Goal: Information Seeking & Learning: Learn about a topic

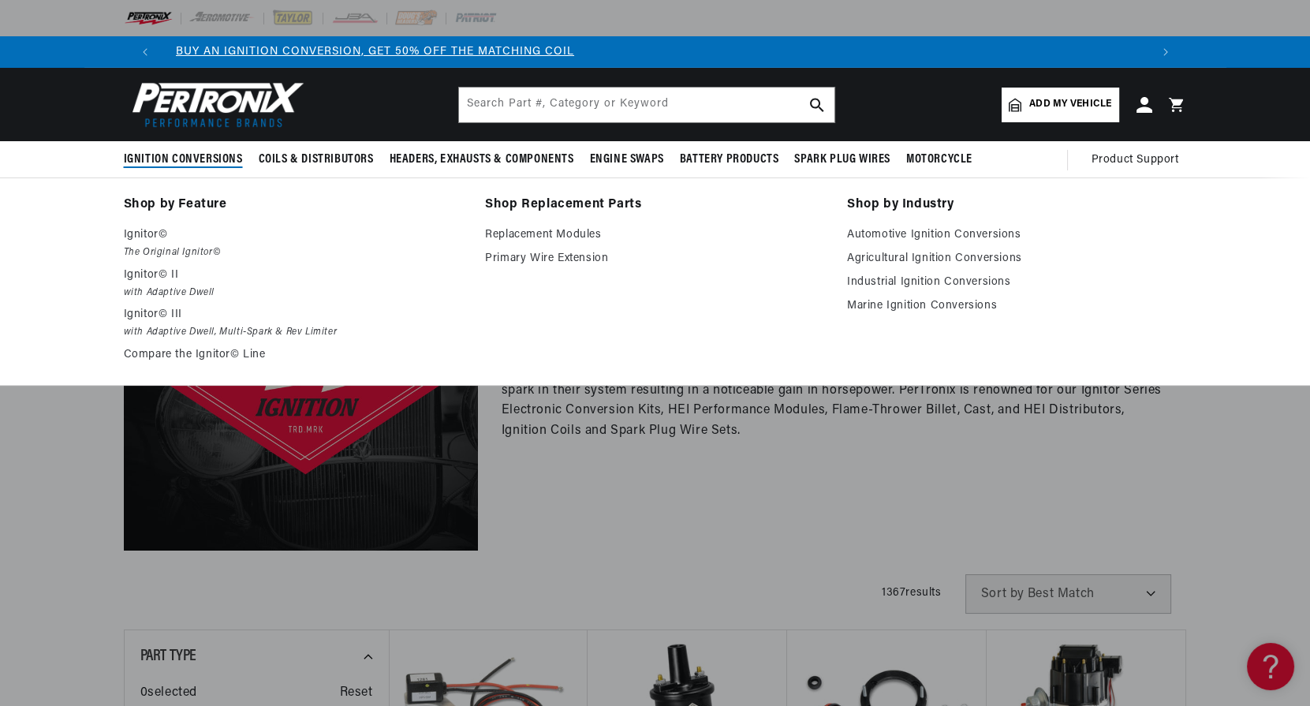
click at [184, 161] on span "Ignition Conversions" at bounding box center [183, 159] width 119 height 17
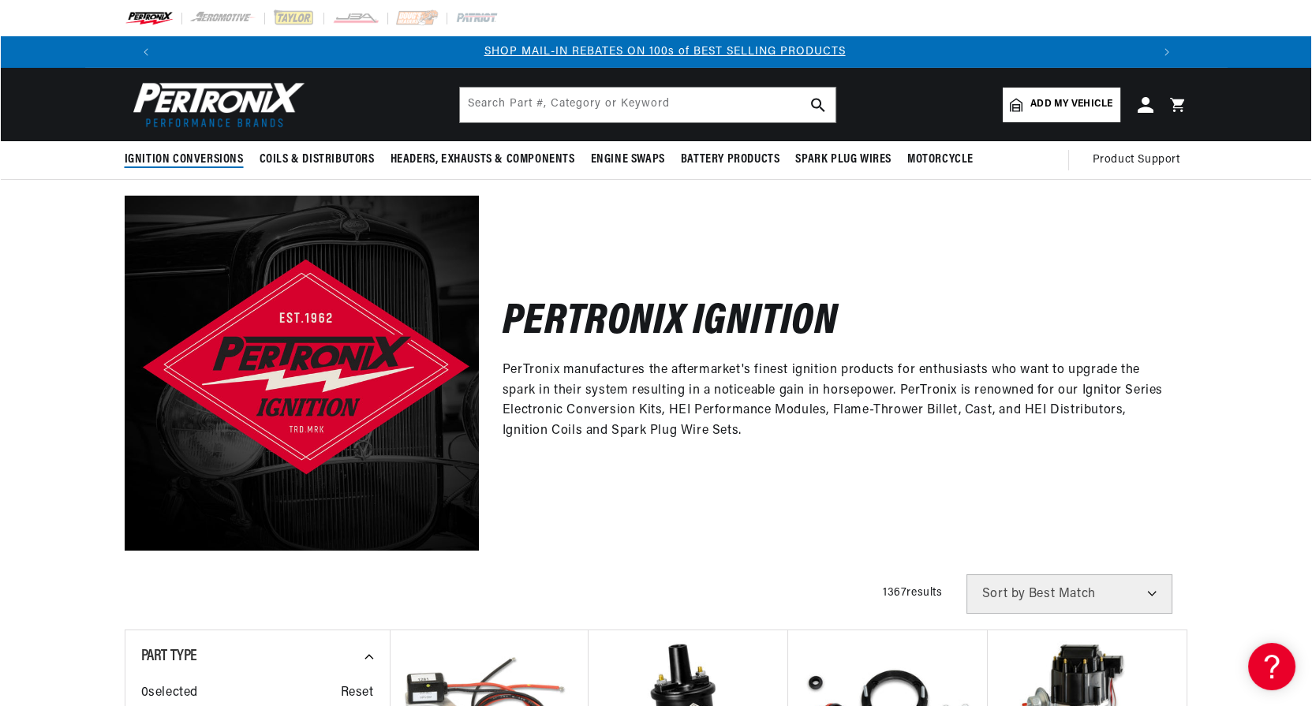
scroll to position [0, 985]
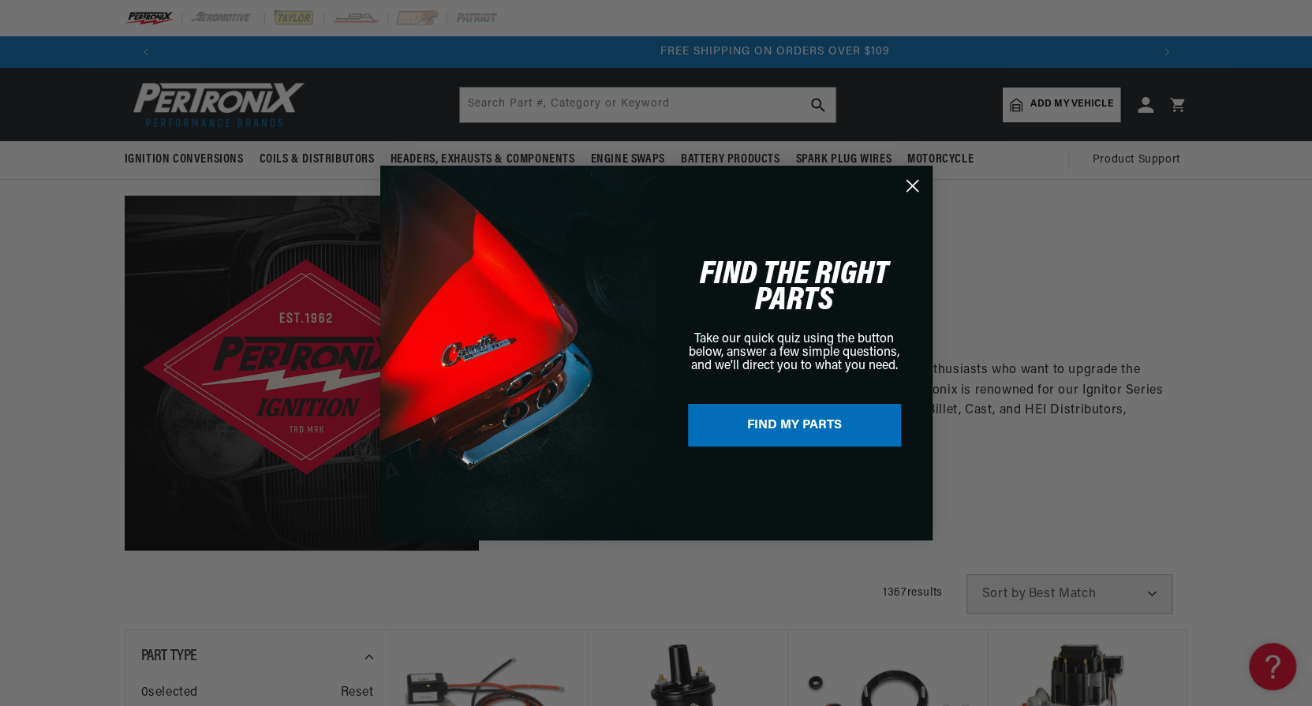
click at [913, 188] on circle "Close dialog" at bounding box center [912, 186] width 26 height 26
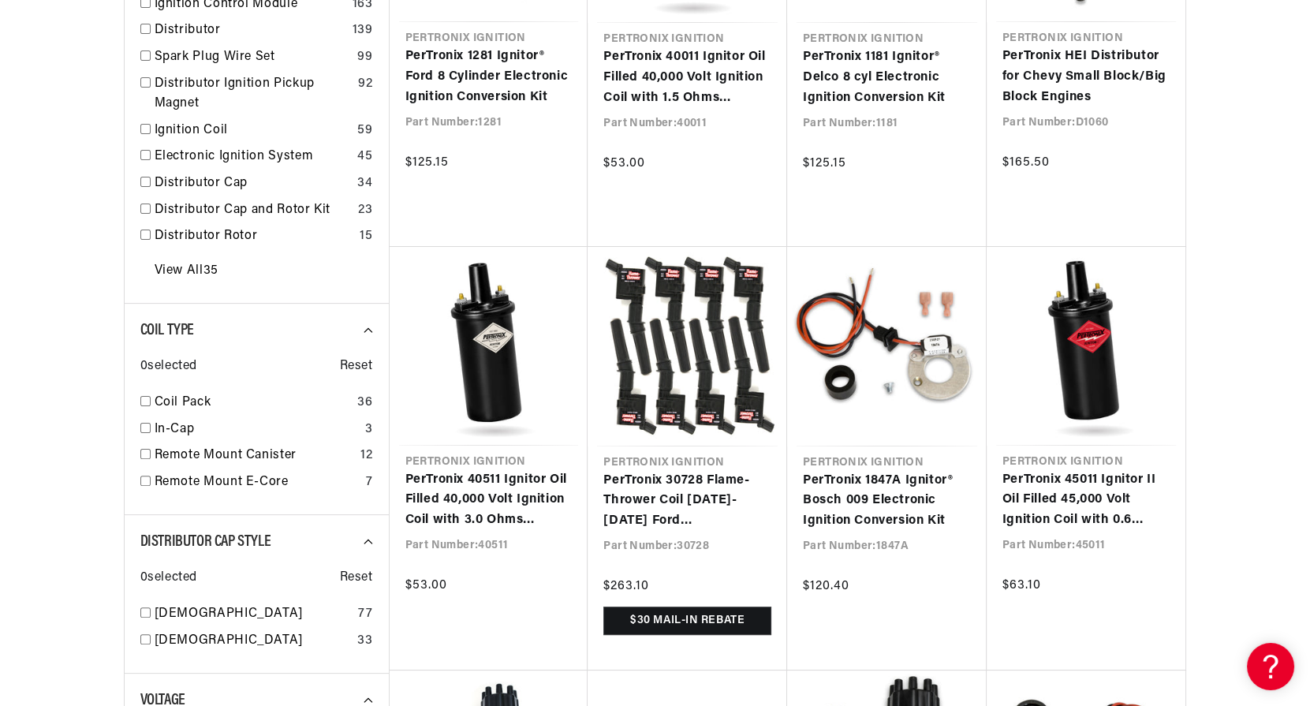
scroll to position [947, 0]
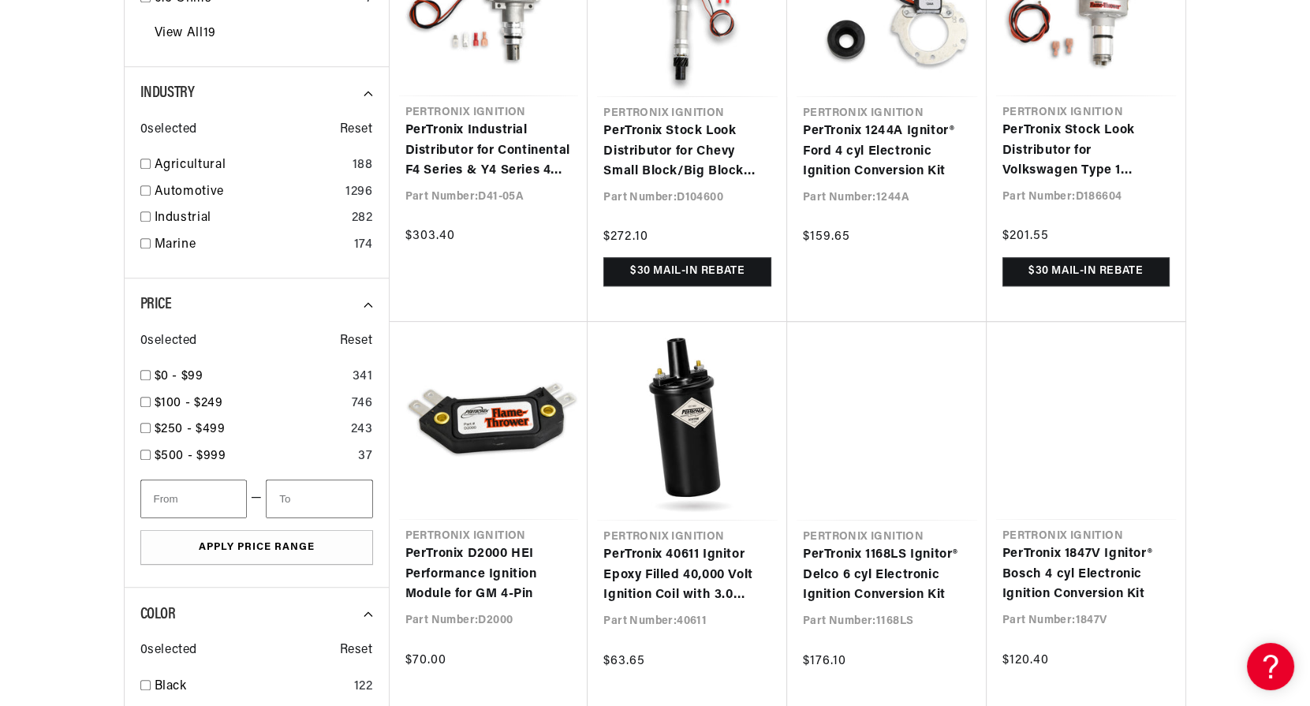
scroll to position [2051, 0]
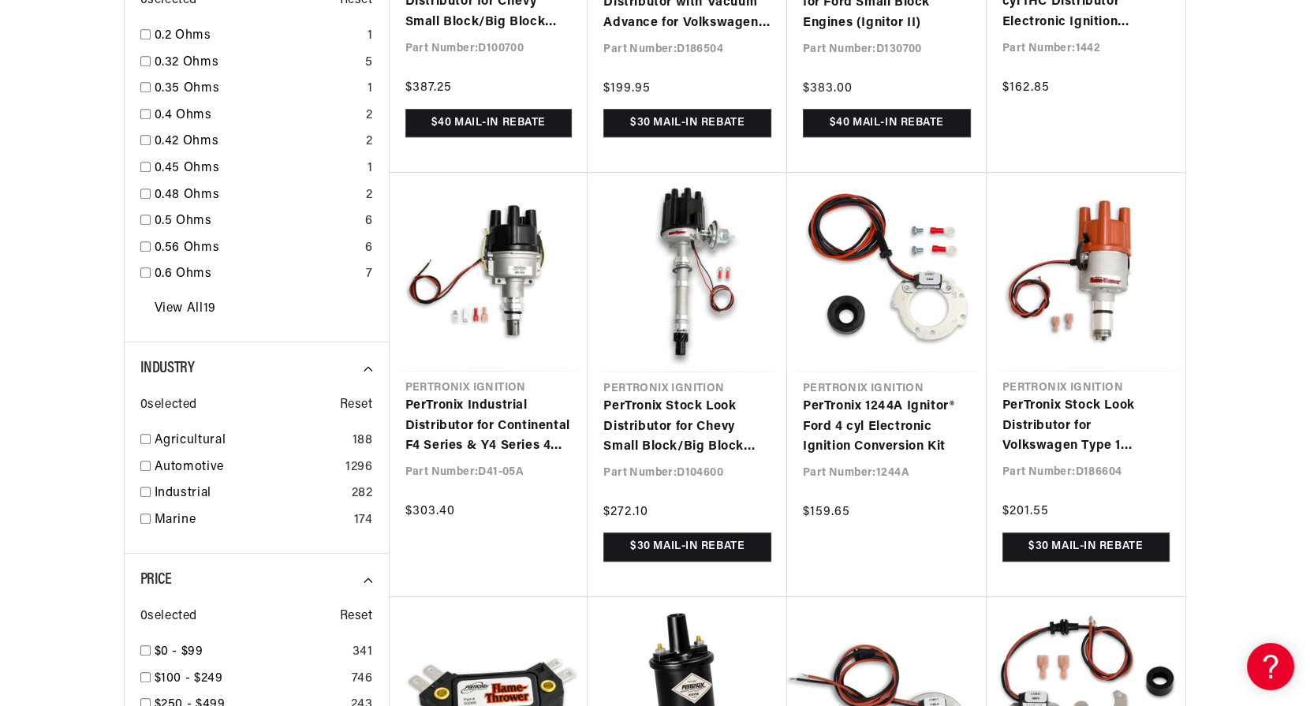
scroll to position [1736, 0]
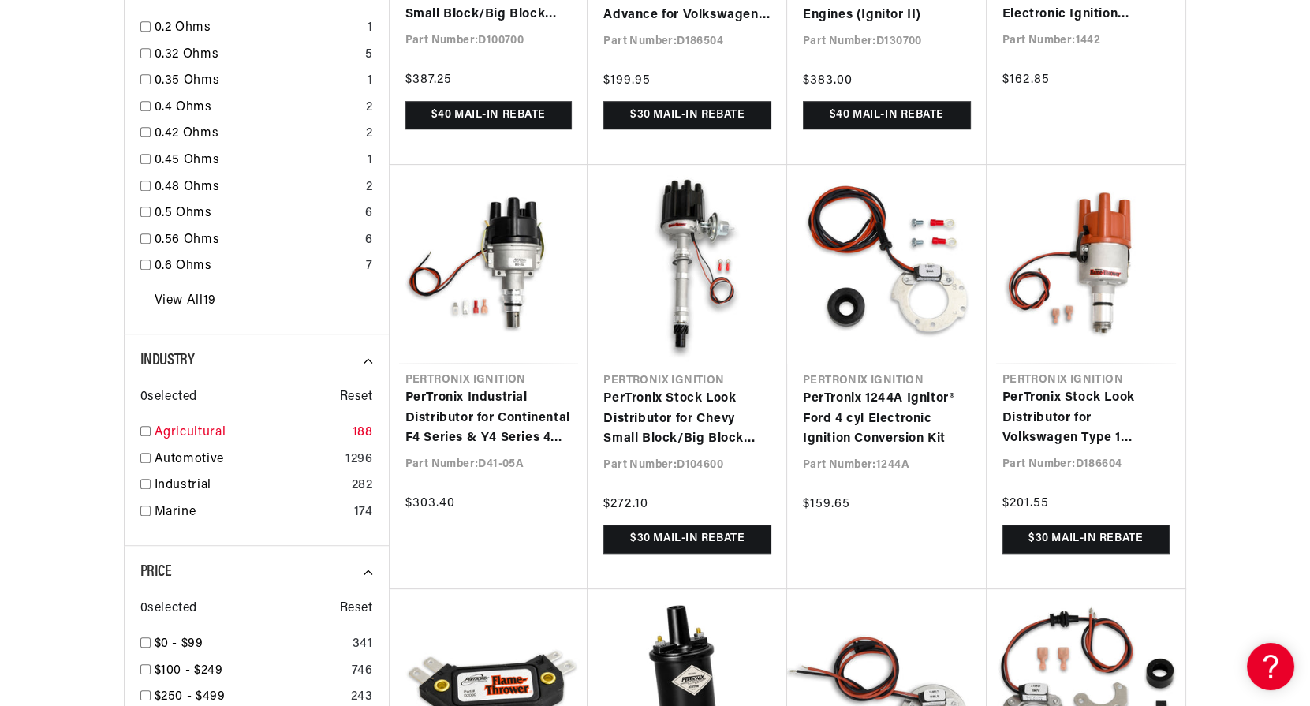
click at [186, 428] on link "Agricultural" at bounding box center [251, 433] width 192 height 21
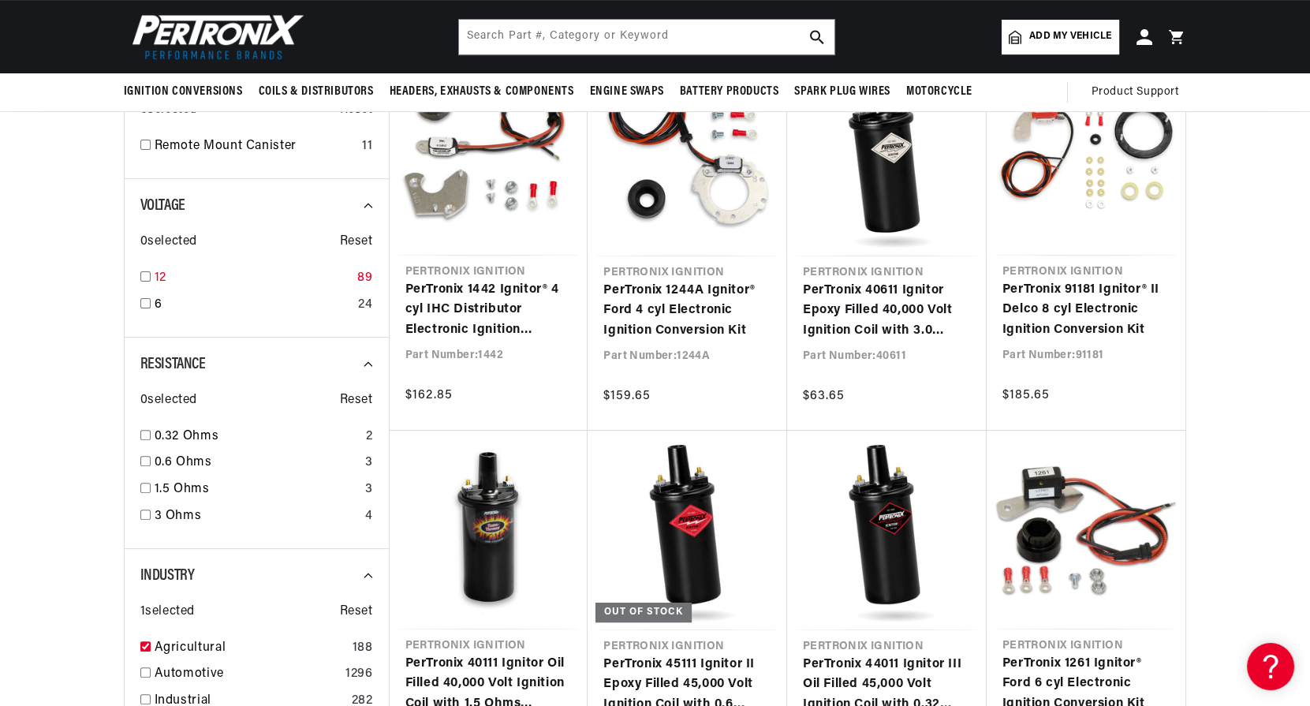
click at [146, 280] on input "checkbox" at bounding box center [145, 276] width 10 height 10
checkbox input "true"
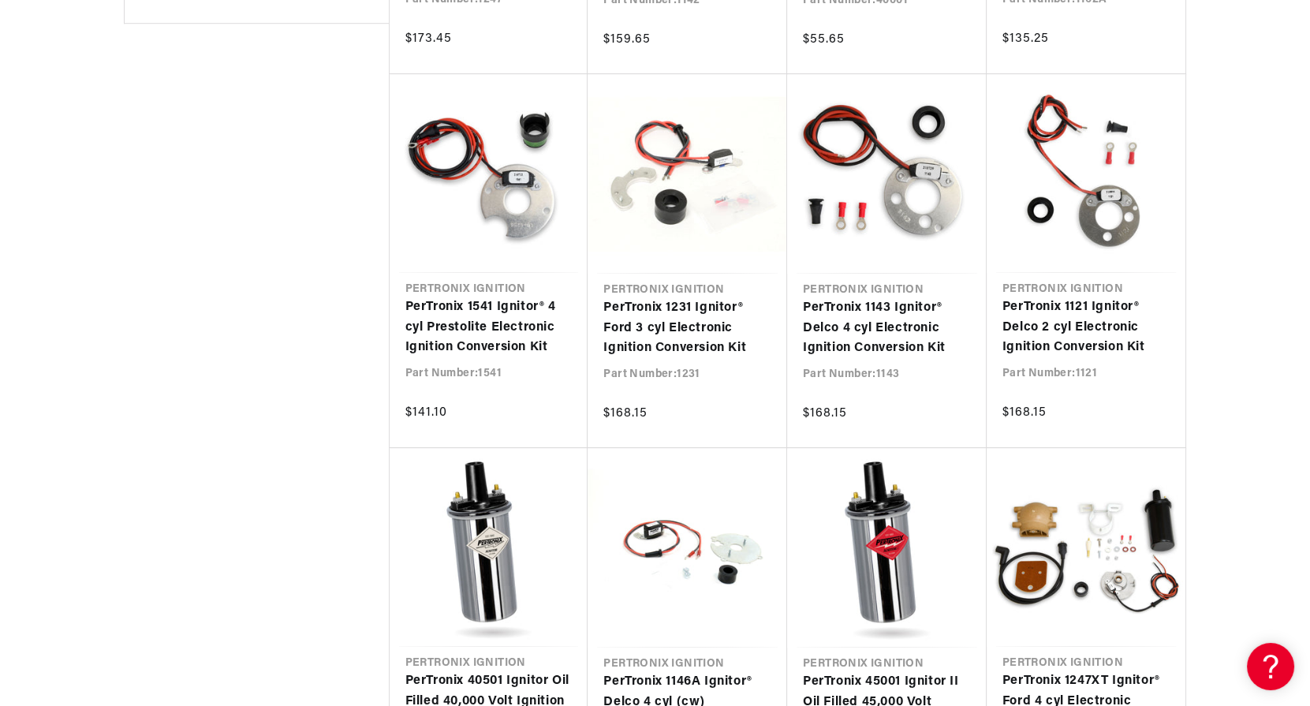
scroll to position [0, 1971]
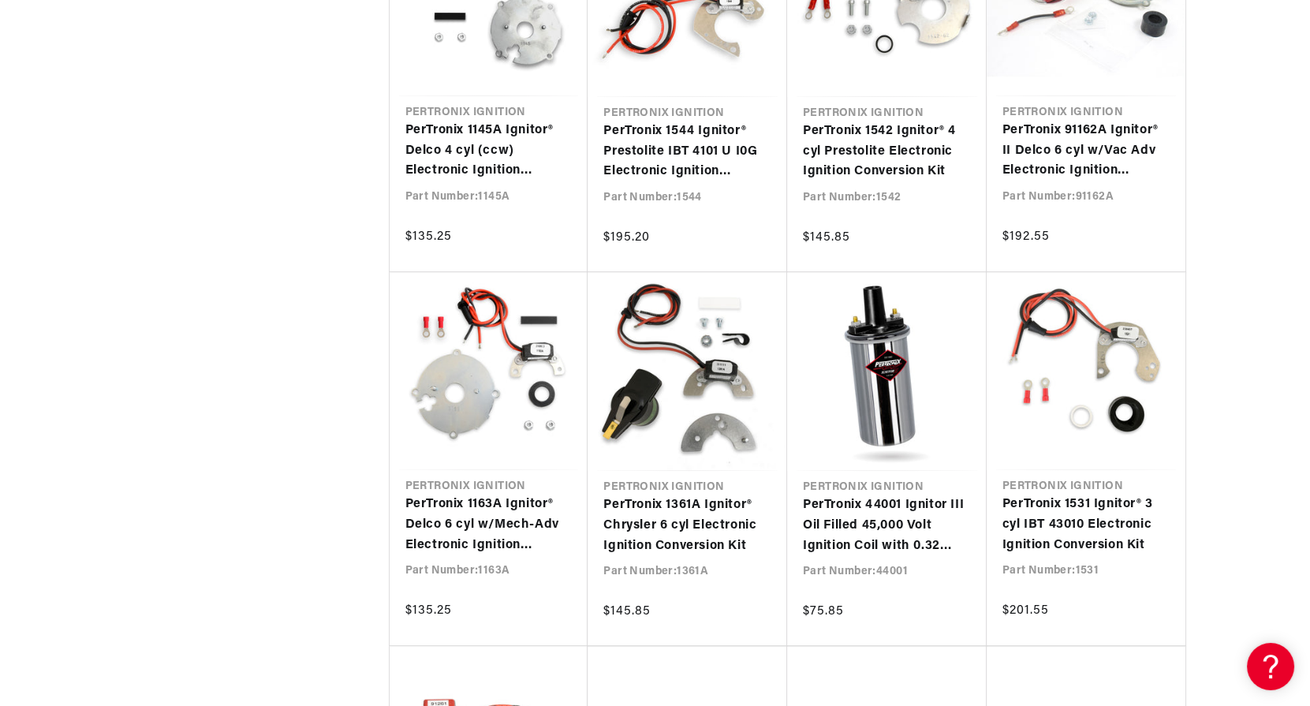
scroll to position [2998, 0]
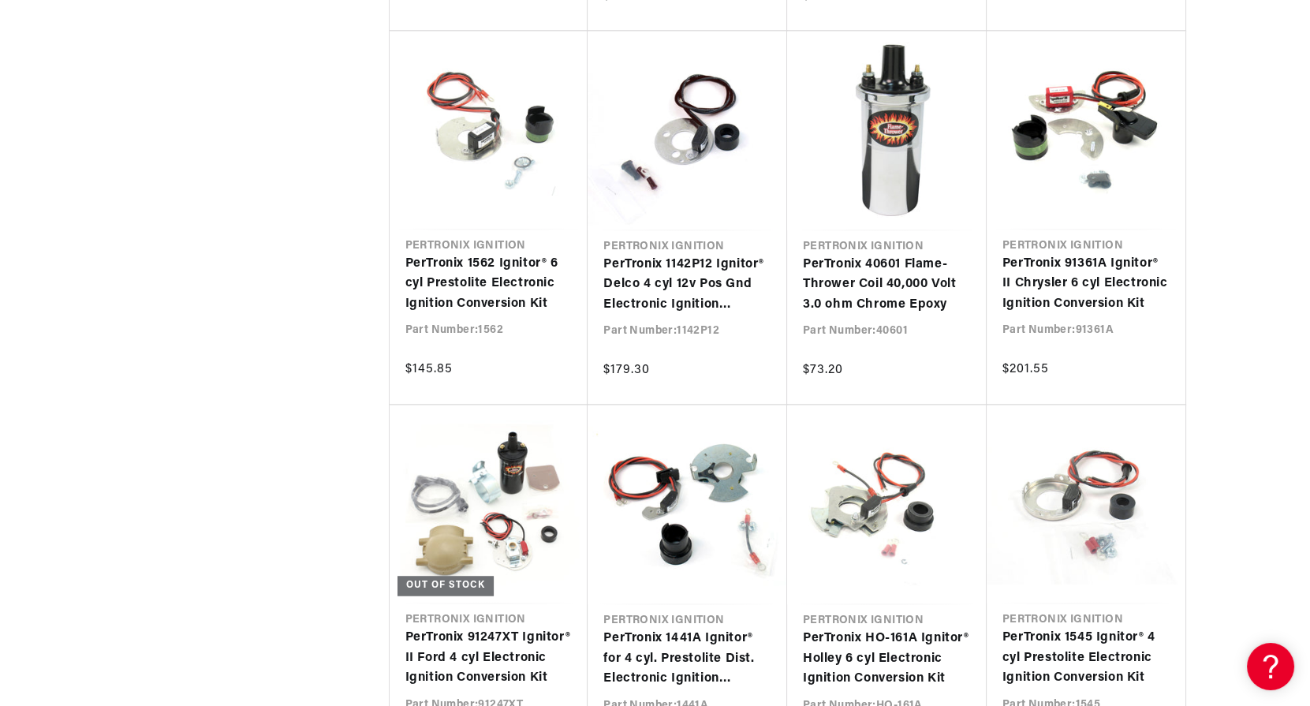
scroll to position [0, 985]
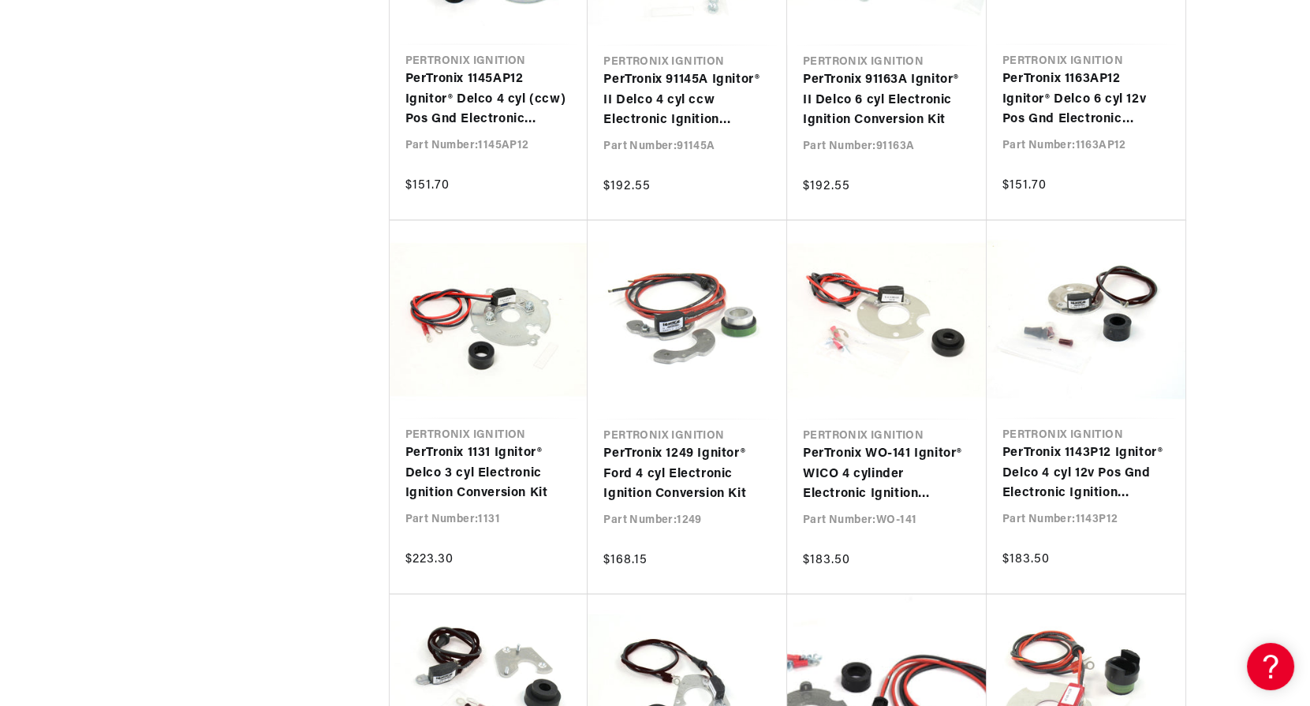
scroll to position [5285, 0]
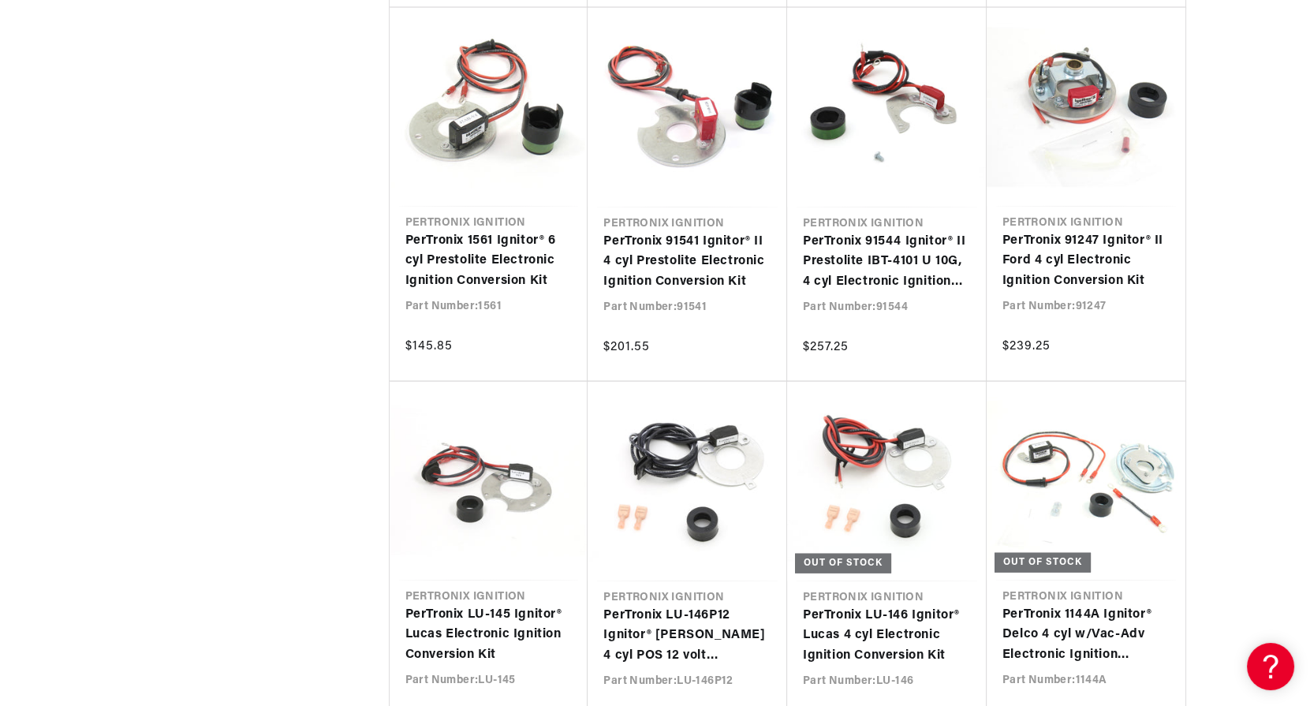
scroll to position [0, 1971]
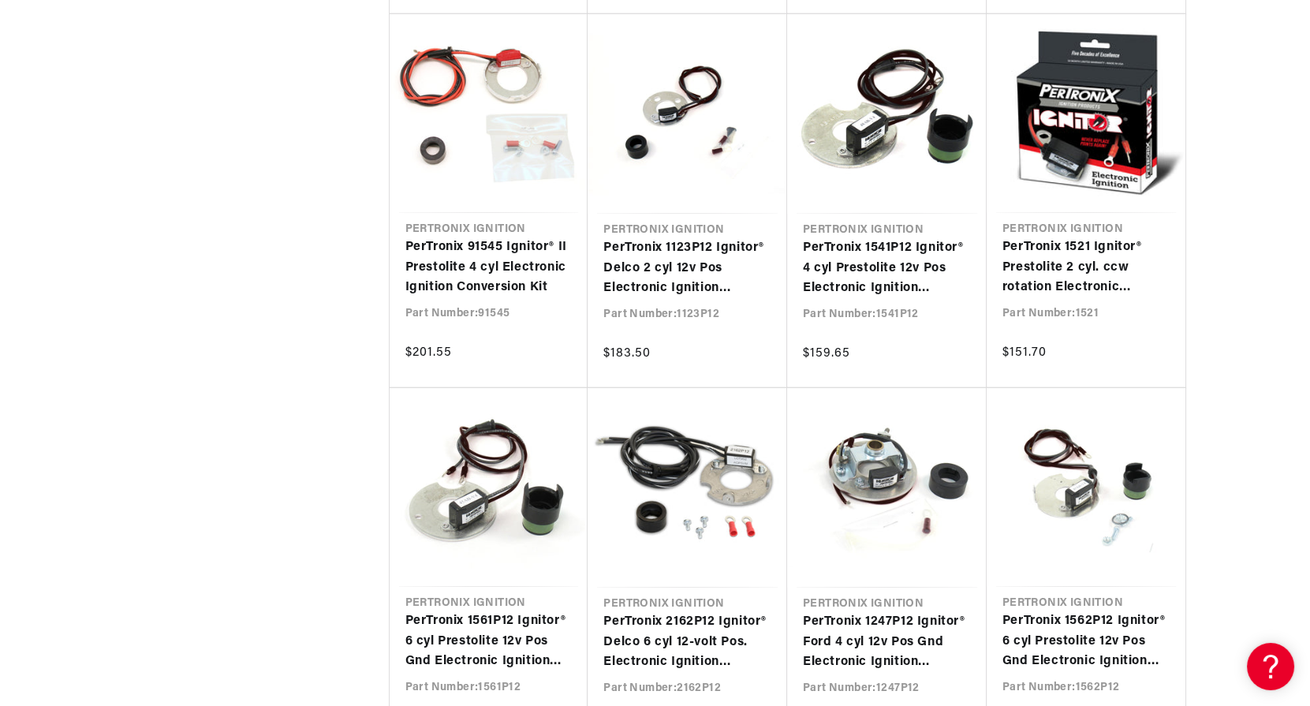
scroll to position [7731, 0]
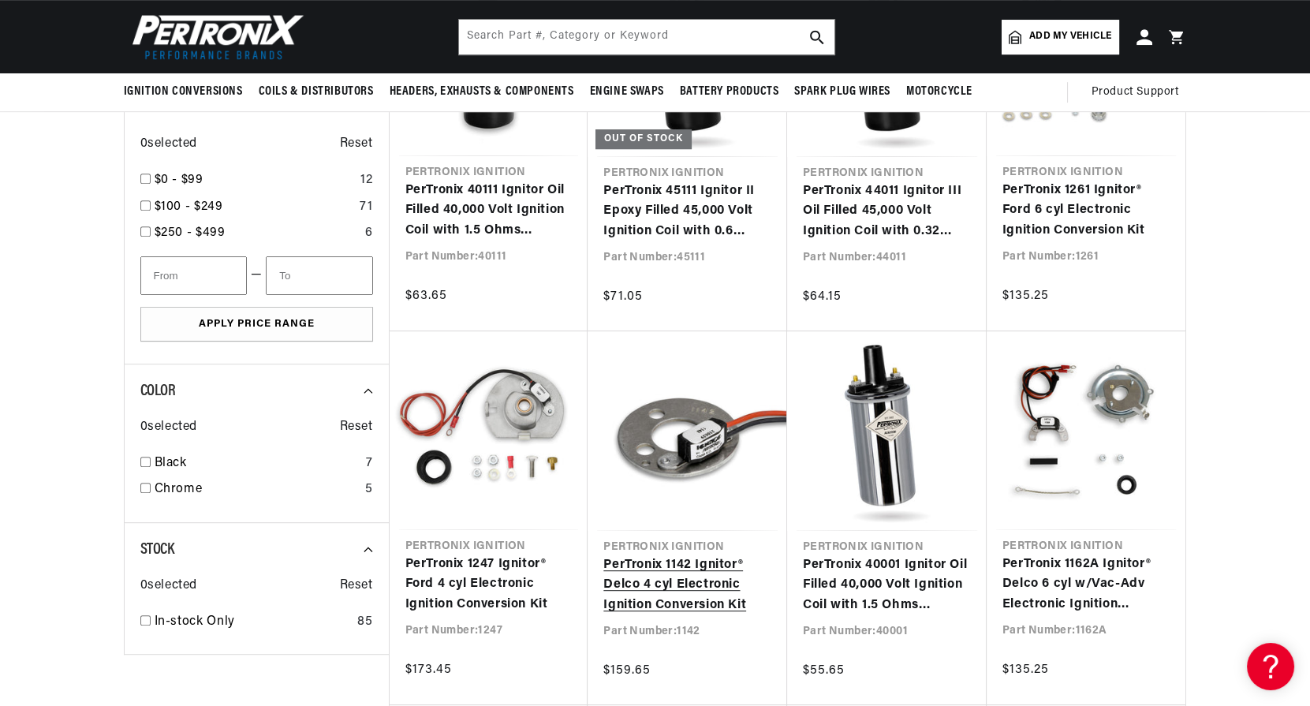
scroll to position [0, 985]
click at [724, 555] on link "PerTronix 1142 Ignitor® Delco 4 cyl Electronic Ignition Conversion Kit" at bounding box center [687, 585] width 168 height 61
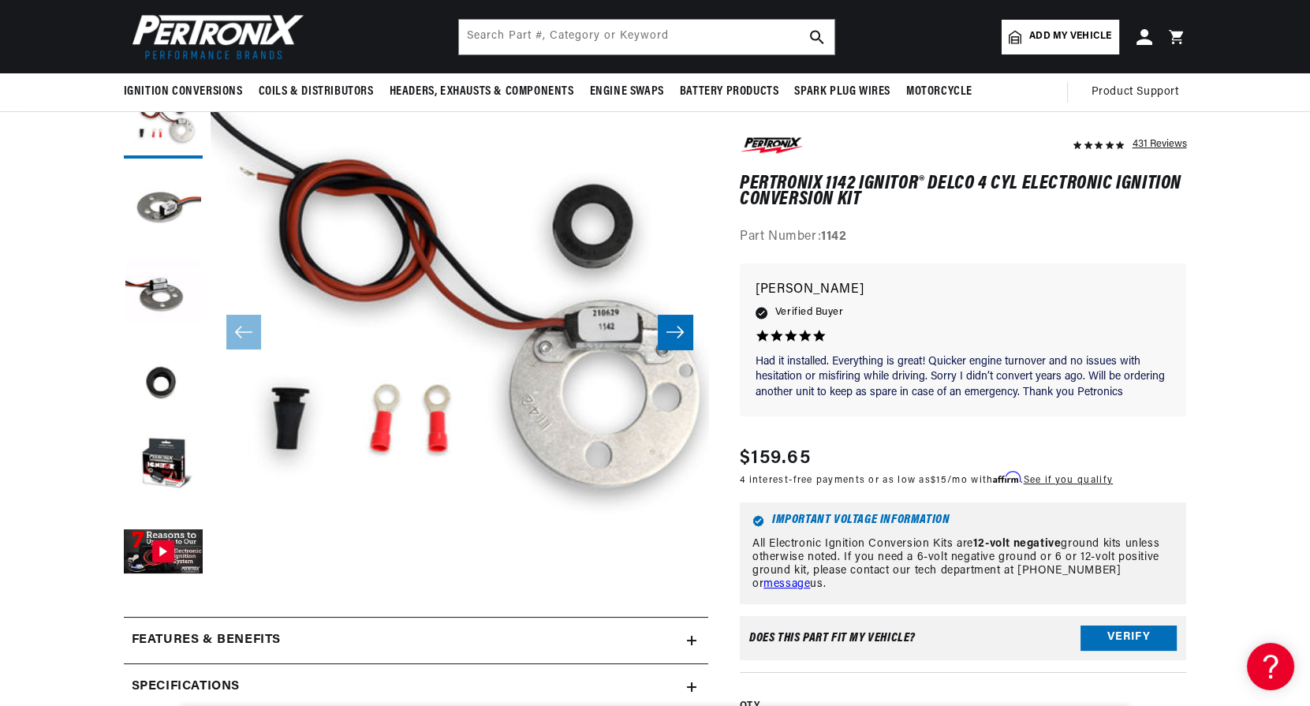
scroll to position [49, 0]
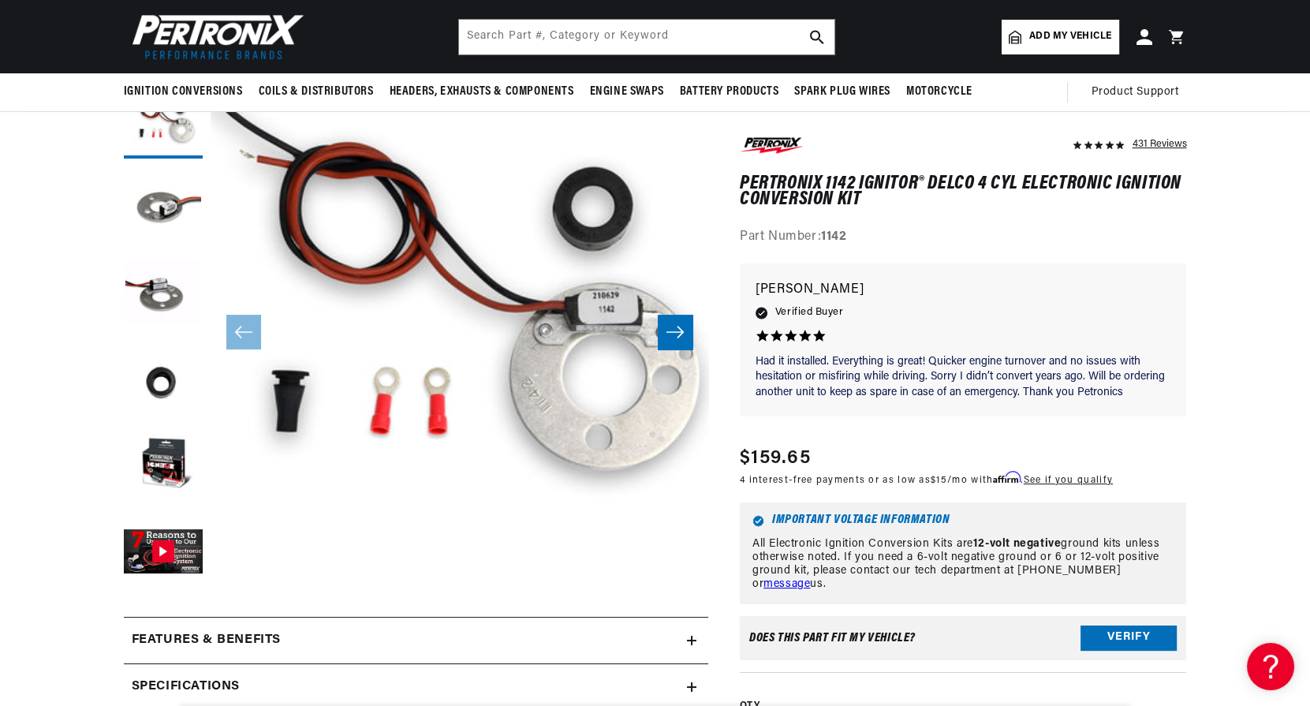
click at [686, 683] on div "Specifications" at bounding box center [405, 687] width 563 height 21
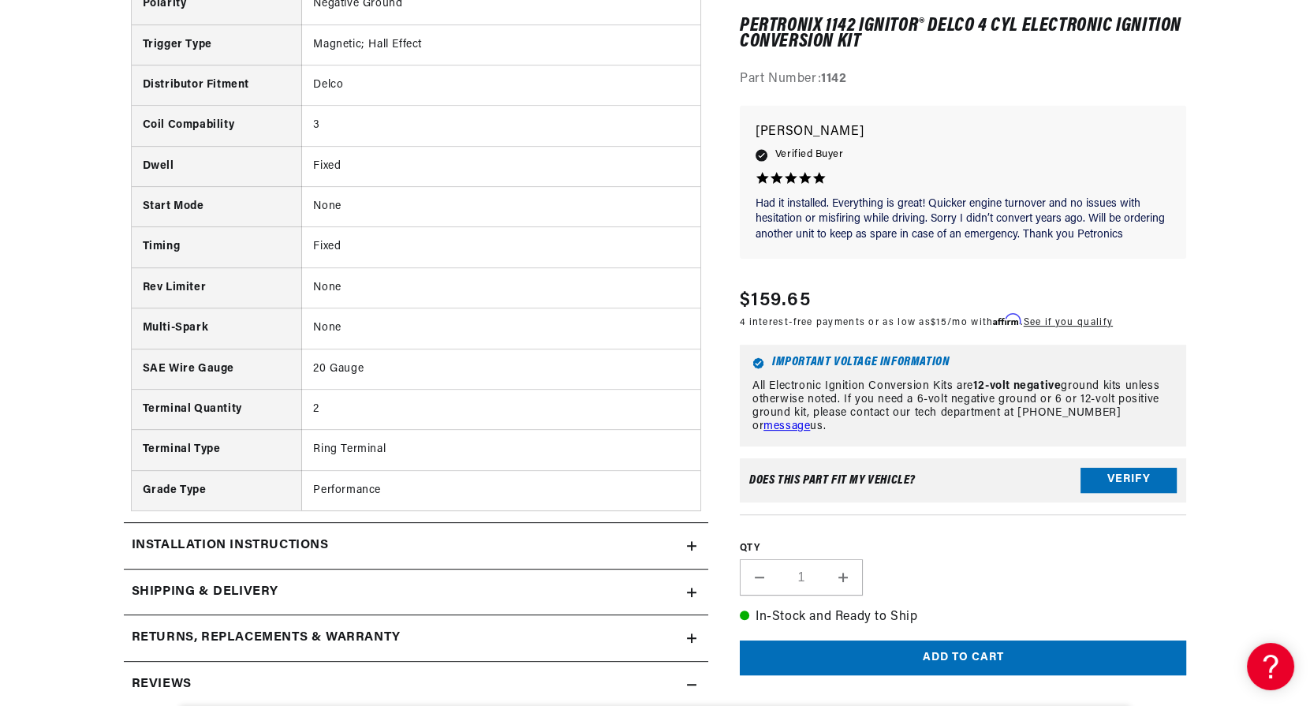
scroll to position [1104, 0]
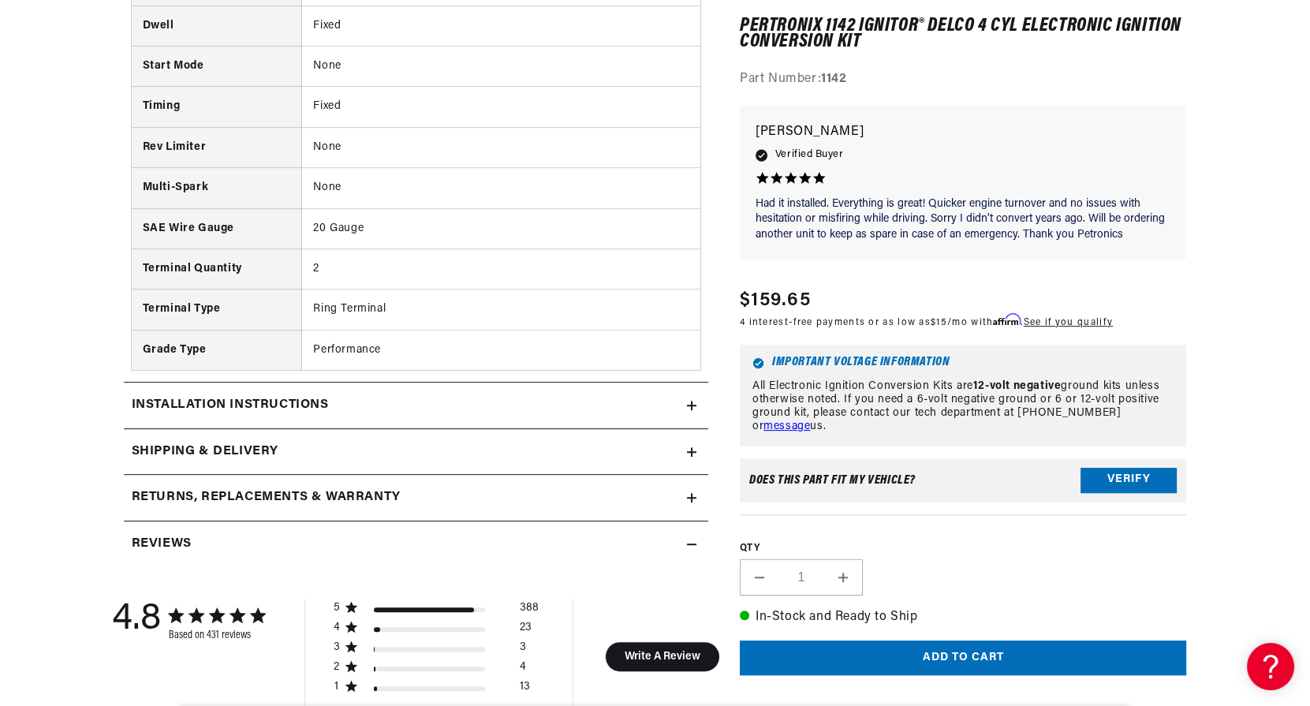
click at [694, 404] on icon at bounding box center [691, 405] width 9 height 9
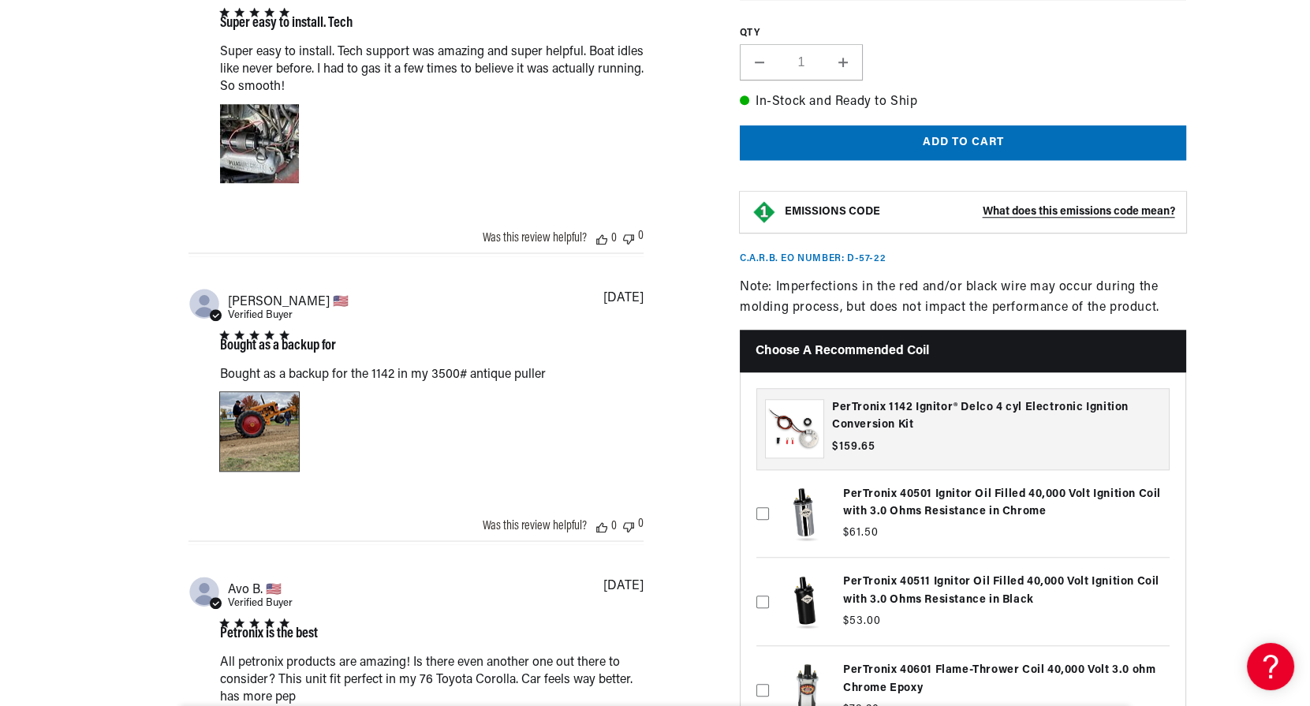
scroll to position [0, 0]
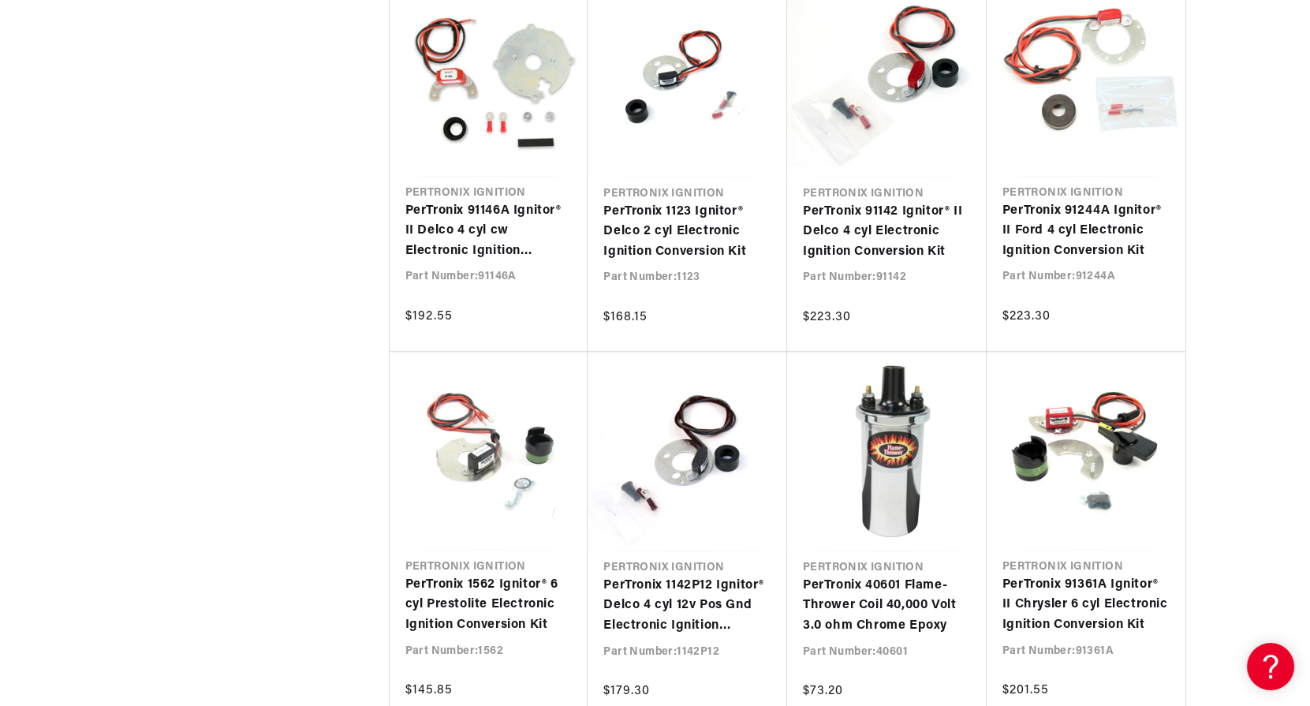
scroll to position [4181, 0]
